Goal: Information Seeking & Learning: Learn about a topic

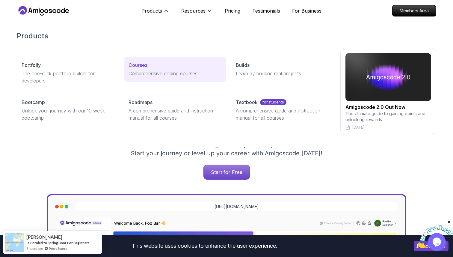
click at [137, 64] on p "Courses" at bounding box center [138, 64] width 19 height 7
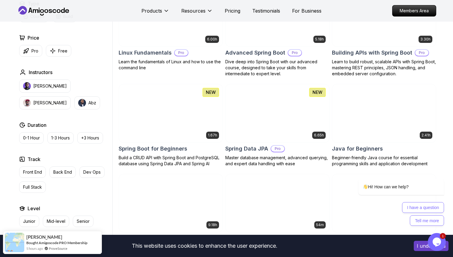
scroll to position [201, 0]
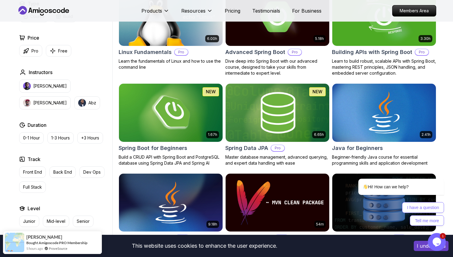
click at [257, 111] on img at bounding box center [277, 112] width 109 height 61
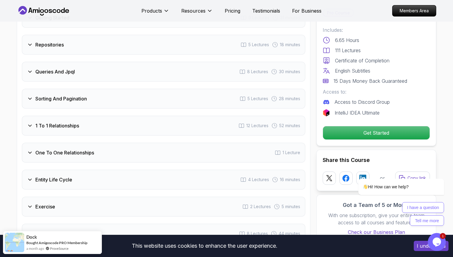
scroll to position [919, 0]
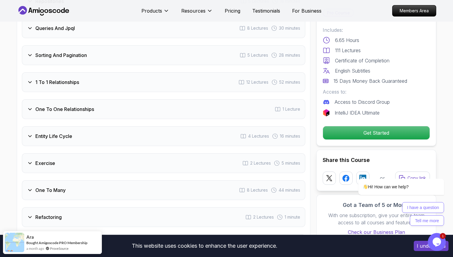
click at [251, 79] on span "12 Lectures" at bounding box center [257, 82] width 22 height 6
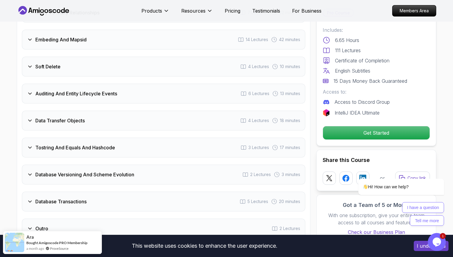
scroll to position [1270, 0]
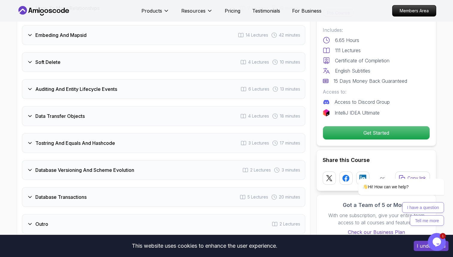
click at [194, 52] on div "Soft Delete 4 Lectures 10 minutes" at bounding box center [164, 62] width 284 height 20
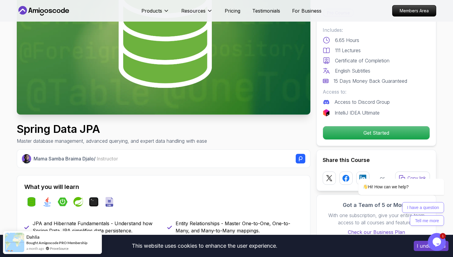
scroll to position [2, 0]
